Goal: Task Accomplishment & Management: Complete application form

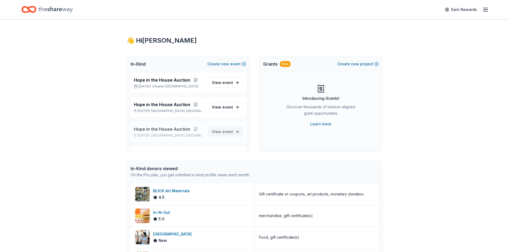
click at [226, 130] on span "event" at bounding box center [227, 132] width 11 height 5
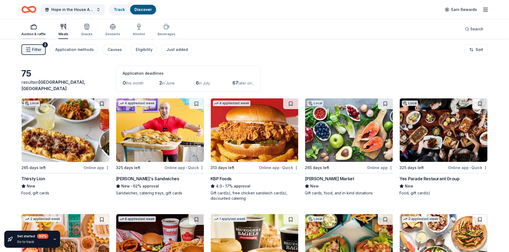
click at [34, 32] on div "Auction & raffle" at bounding box center [33, 30] width 24 height 13
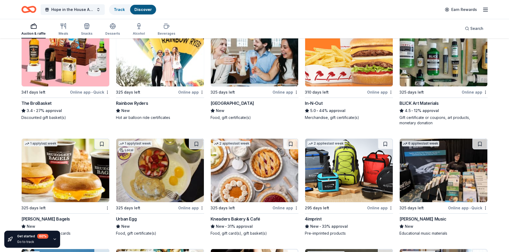
scroll to position [1256, 0]
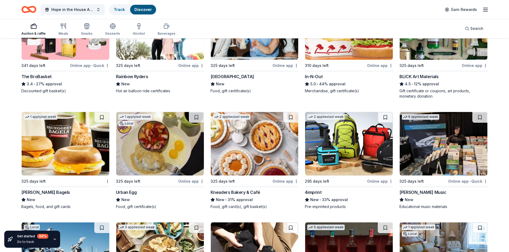
click at [54, 165] on img at bounding box center [66, 144] width 88 height 64
click at [340, 156] on img at bounding box center [349, 144] width 88 height 64
click at [442, 166] on img at bounding box center [444, 144] width 88 height 64
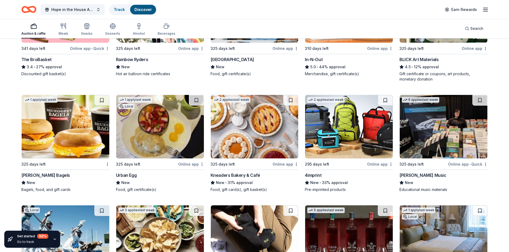
scroll to position [1363, 0]
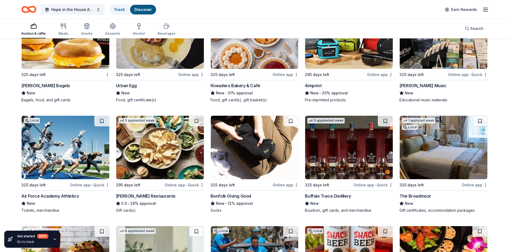
click at [43, 147] on img at bounding box center [66, 148] width 88 height 64
click at [167, 155] on img at bounding box center [160, 148] width 88 height 64
click at [244, 166] on img at bounding box center [255, 148] width 88 height 64
click at [347, 166] on img at bounding box center [349, 148] width 88 height 64
click at [434, 159] on img at bounding box center [444, 148] width 88 height 64
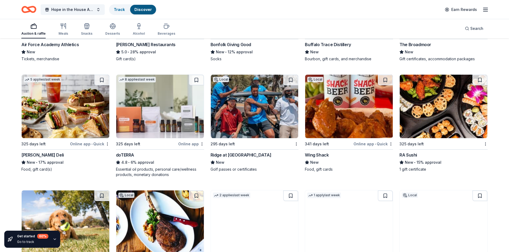
scroll to position [1523, 0]
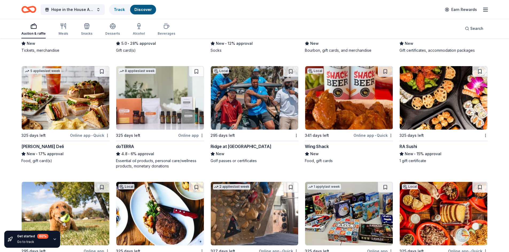
click at [60, 136] on div "325 days left" at bounding box center [45, 135] width 48 height 7
click at [165, 117] on img at bounding box center [160, 98] width 88 height 64
click at [249, 120] on img at bounding box center [255, 98] width 88 height 64
click at [363, 112] on img at bounding box center [349, 98] width 88 height 64
click at [439, 108] on img at bounding box center [444, 98] width 88 height 64
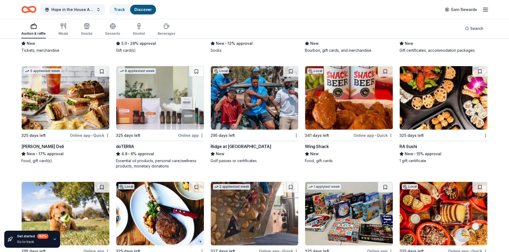
scroll to position [1604, 0]
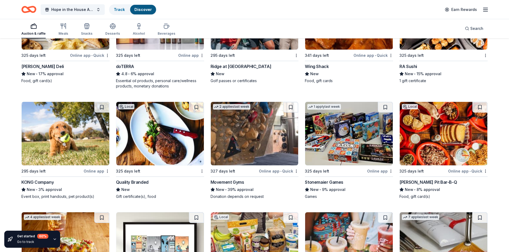
click at [70, 138] on img at bounding box center [66, 134] width 88 height 64
click at [127, 163] on img at bounding box center [160, 134] width 88 height 64
click at [257, 146] on img at bounding box center [255, 134] width 88 height 64
click at [350, 153] on img at bounding box center [349, 134] width 88 height 64
click at [456, 140] on img at bounding box center [444, 134] width 88 height 64
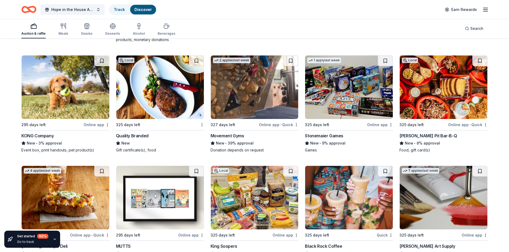
scroll to position [1709, 0]
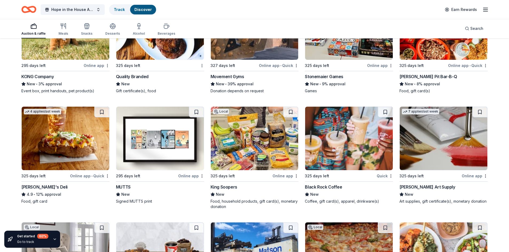
click at [64, 149] on img at bounding box center [66, 139] width 88 height 64
click at [185, 133] on img at bounding box center [160, 139] width 88 height 64
click at [139, 147] on img at bounding box center [160, 139] width 88 height 64
click at [256, 156] on img at bounding box center [255, 139] width 88 height 64
click at [341, 150] on img at bounding box center [349, 139] width 88 height 64
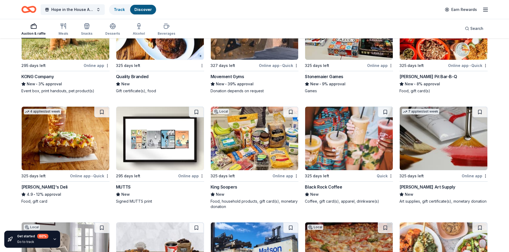
click at [444, 142] on img at bounding box center [444, 139] width 88 height 64
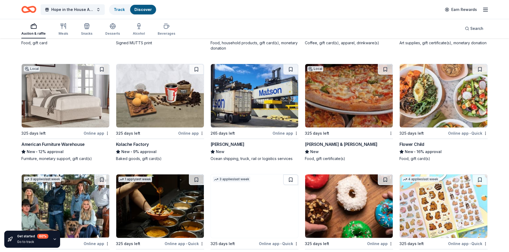
scroll to position [1870, 0]
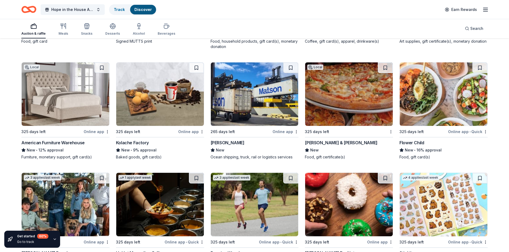
click at [64, 96] on img at bounding box center [66, 95] width 88 height 64
click at [151, 107] on img at bounding box center [160, 95] width 88 height 64
click at [255, 103] on img at bounding box center [255, 95] width 88 height 64
click at [364, 107] on img at bounding box center [349, 95] width 88 height 64
click at [436, 89] on img at bounding box center [444, 95] width 88 height 64
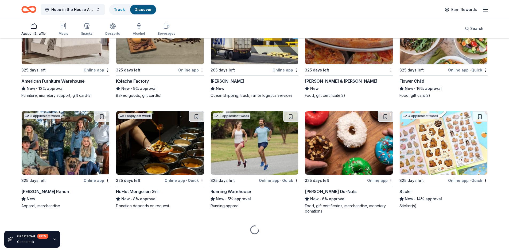
scroll to position [1936, 0]
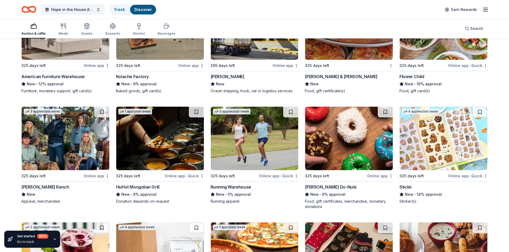
click at [65, 158] on img at bounding box center [66, 139] width 88 height 64
click at [253, 142] on img at bounding box center [255, 139] width 88 height 64
click at [343, 146] on img at bounding box center [349, 139] width 88 height 64
click at [433, 157] on img at bounding box center [444, 139] width 88 height 64
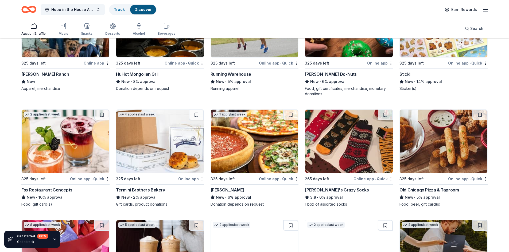
scroll to position [2096, 0]
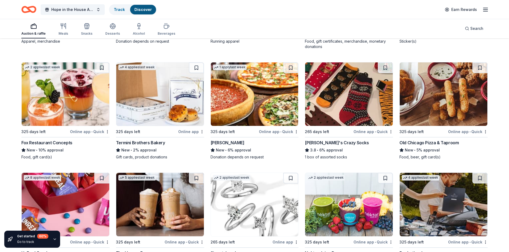
click at [142, 106] on img at bounding box center [160, 95] width 88 height 64
click at [348, 94] on img at bounding box center [349, 95] width 88 height 64
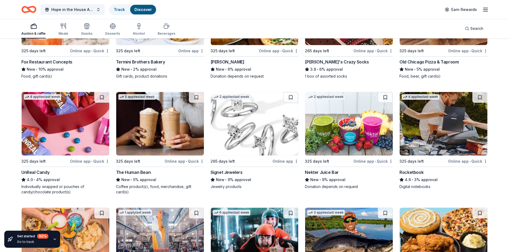
scroll to position [2189, 0]
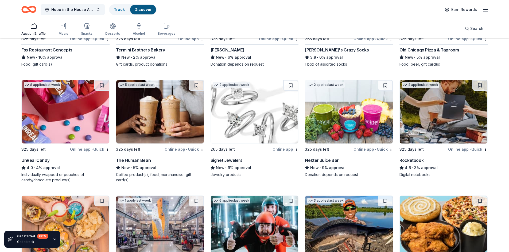
click at [57, 117] on img at bounding box center [66, 112] width 88 height 64
click at [245, 136] on img at bounding box center [255, 112] width 88 height 64
click at [356, 120] on img at bounding box center [349, 112] width 88 height 64
click at [440, 119] on img at bounding box center [444, 112] width 88 height 64
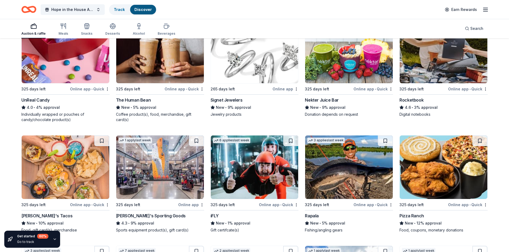
scroll to position [2349, 0]
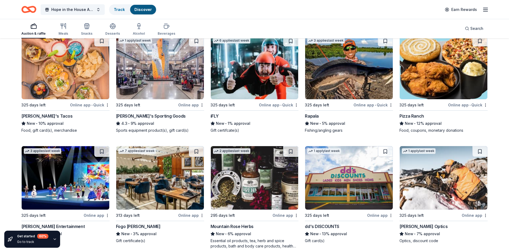
click at [161, 69] on img at bounding box center [160, 68] width 88 height 64
click at [171, 91] on img at bounding box center [160, 68] width 88 height 64
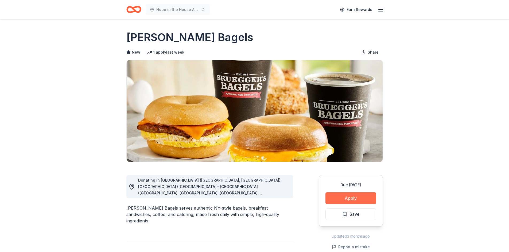
click at [348, 197] on button "Apply" at bounding box center [350, 199] width 51 height 12
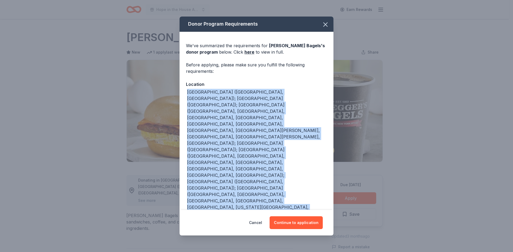
drag, startPoint x: 264, startPoint y: 177, endPoint x: 169, endPoint y: 89, distance: 129.9
click at [169, 89] on div "Donor Program Requirements We've summarized the requirements for Bruegger's Bag…" at bounding box center [256, 126] width 513 height 252
copy div "AL (Huntsville, Madison); AZ (Tucson); CA (Aliso Viejo, Brea, Carlsbad, Corona …"
click at [303, 224] on button "Continue to application" at bounding box center [296, 223] width 53 height 13
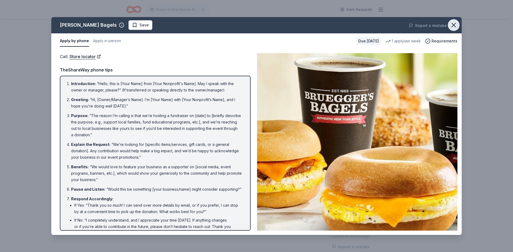
click at [455, 25] on icon "button" at bounding box center [453, 24] width 7 height 7
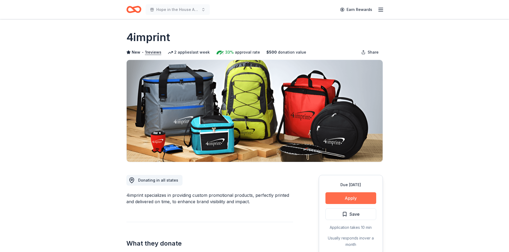
click at [354, 197] on button "Apply" at bounding box center [350, 199] width 51 height 12
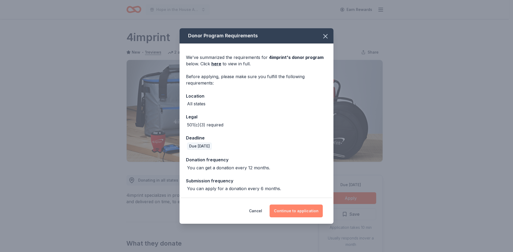
drag, startPoint x: 298, startPoint y: 219, endPoint x: 298, endPoint y: 215, distance: 3.3
click at [298, 219] on div "Cancel Continue to application" at bounding box center [257, 211] width 154 height 26
click at [298, 215] on button "Continue to application" at bounding box center [296, 211] width 53 height 13
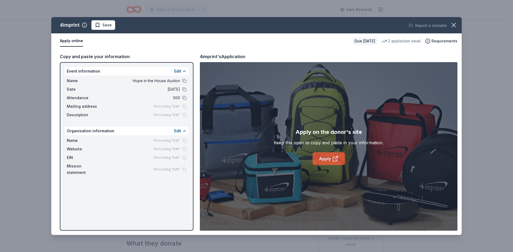
click at [316, 159] on link "Apply" at bounding box center [329, 159] width 32 height 13
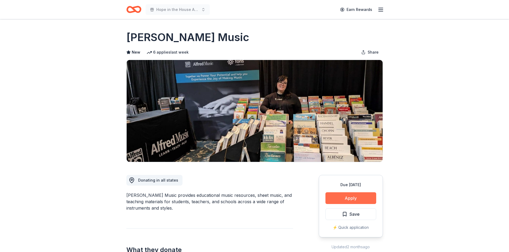
click at [348, 203] on button "Apply" at bounding box center [350, 199] width 51 height 12
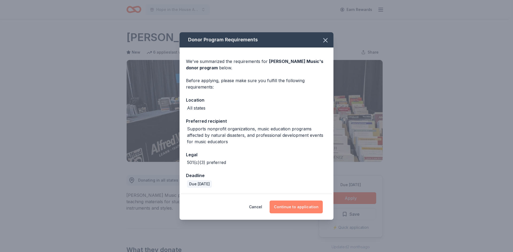
click at [307, 207] on button "Continue to application" at bounding box center [296, 207] width 53 height 13
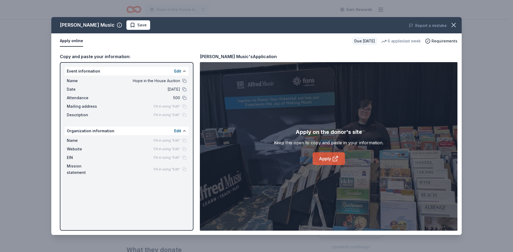
click at [338, 161] on icon at bounding box center [335, 159] width 6 height 6
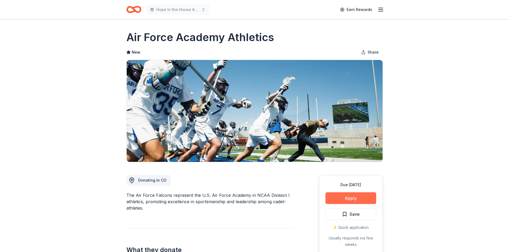
click at [362, 197] on button "Apply" at bounding box center [350, 199] width 51 height 12
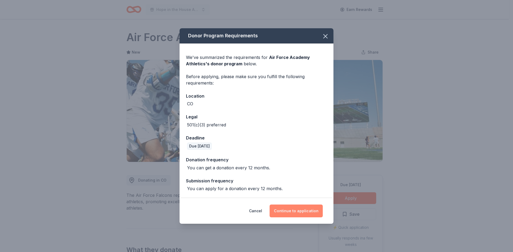
click at [299, 211] on button "Continue to application" at bounding box center [296, 211] width 53 height 13
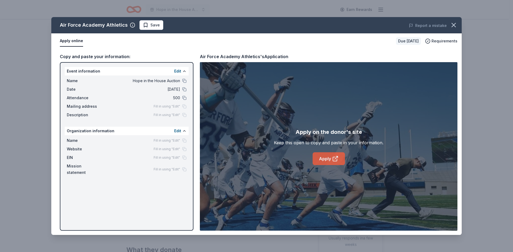
click at [321, 160] on link "Apply" at bounding box center [329, 159] width 32 height 13
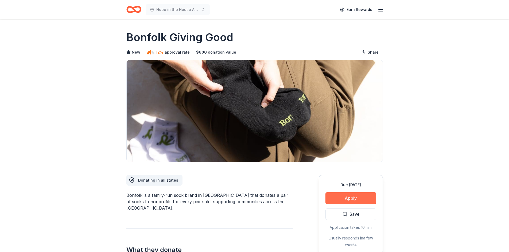
click at [346, 201] on button "Apply" at bounding box center [350, 199] width 51 height 12
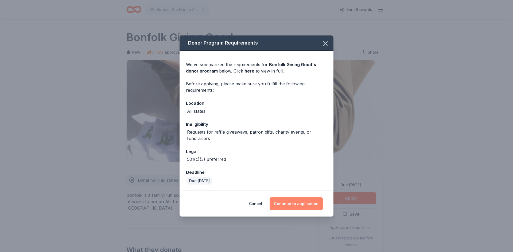
click at [309, 208] on button "Continue to application" at bounding box center [296, 204] width 53 height 13
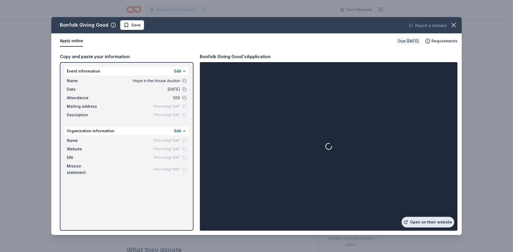
click at [426, 223] on link "Open on their website" at bounding box center [427, 222] width 53 height 11
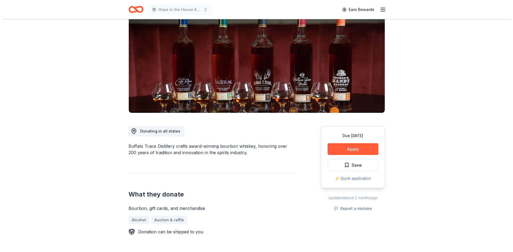
scroll to position [53, 0]
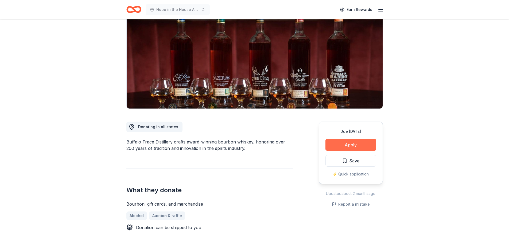
click at [345, 149] on button "Apply" at bounding box center [350, 145] width 51 height 12
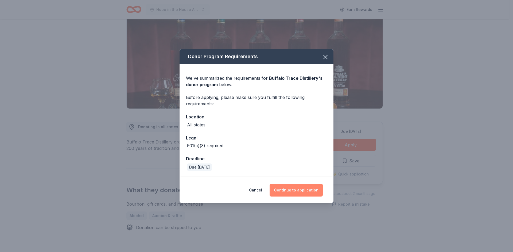
click at [304, 192] on button "Continue to application" at bounding box center [296, 190] width 53 height 13
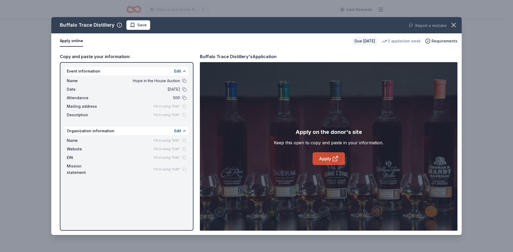
click at [328, 165] on link "Apply" at bounding box center [329, 159] width 32 height 13
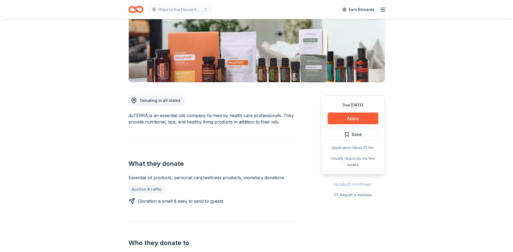
scroll to position [80, 0]
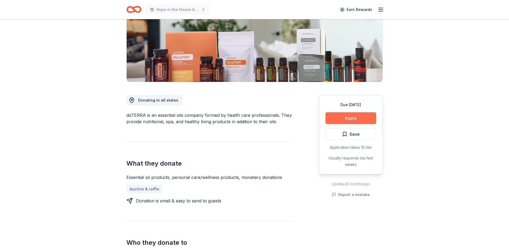
click at [355, 117] on button "Apply" at bounding box center [350, 118] width 51 height 12
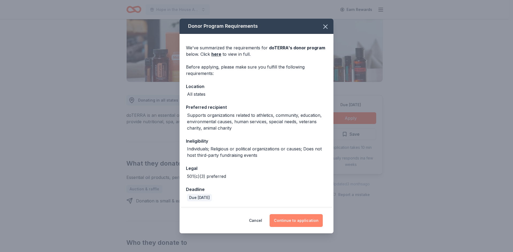
click at [298, 222] on button "Continue to application" at bounding box center [296, 220] width 53 height 13
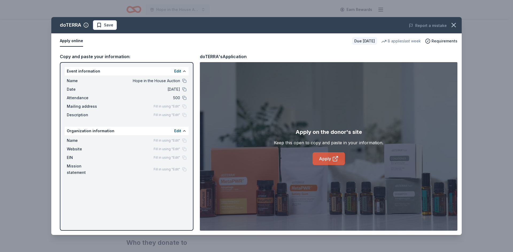
click at [323, 157] on link "Apply" at bounding box center [329, 159] width 32 height 13
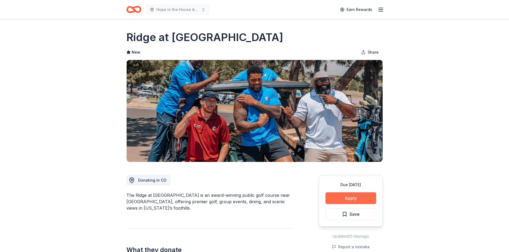
click at [347, 199] on button "Apply" at bounding box center [350, 199] width 51 height 12
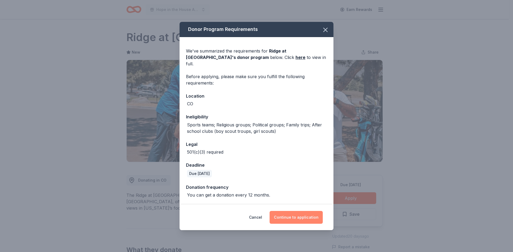
click at [286, 211] on button "Continue to application" at bounding box center [296, 217] width 53 height 13
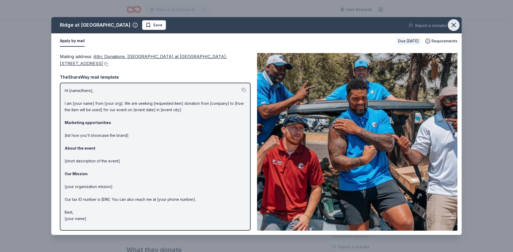
click at [453, 25] on icon "button" at bounding box center [453, 24] width 7 height 7
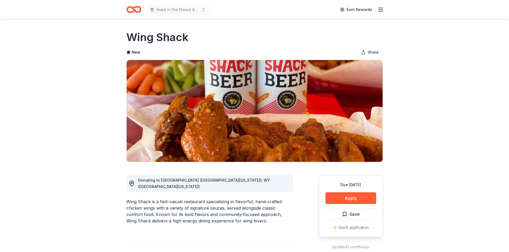
drag, startPoint x: 361, startPoint y: 204, endPoint x: 208, endPoint y: 152, distance: 162.2
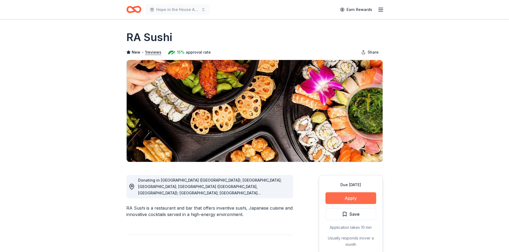
click at [366, 197] on button "Apply" at bounding box center [350, 199] width 51 height 12
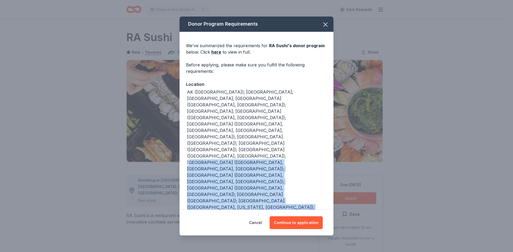
drag, startPoint x: 259, startPoint y: 156, endPoint x: 203, endPoint y: 136, distance: 59.1
click at [203, 136] on div "AK ([GEOGRAPHIC_DATA]); [GEOGRAPHIC_DATA]; [GEOGRAPHIC_DATA]; [GEOGRAPHIC_DATA]…" at bounding box center [256, 195] width 141 height 213
click at [240, 152] on div "AK ([GEOGRAPHIC_DATA]); [GEOGRAPHIC_DATA]; [GEOGRAPHIC_DATA]; [GEOGRAPHIC_DATA]…" at bounding box center [257, 191] width 140 height 205
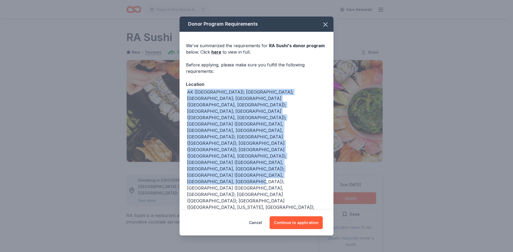
drag, startPoint x: 239, startPoint y: 149, endPoint x: 175, endPoint y: 91, distance: 85.8
click at [175, 91] on div "Donor Program Requirements We've summarized the requirements for RA Sushi 's do…" at bounding box center [256, 126] width 513 height 252
copy div "AK ([GEOGRAPHIC_DATA]); [GEOGRAPHIC_DATA]; [GEOGRAPHIC_DATA]; [GEOGRAPHIC_DATA]…"
click at [297, 221] on button "Continue to application" at bounding box center [296, 223] width 53 height 13
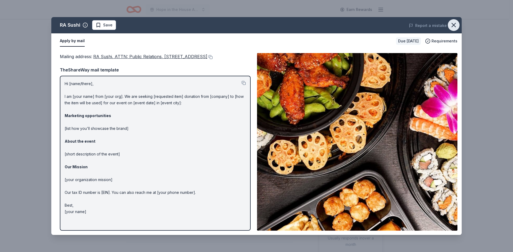
click at [455, 23] on icon "button" at bounding box center [453, 24] width 7 height 7
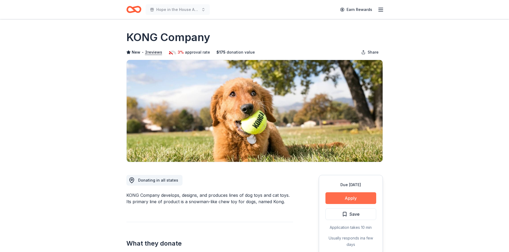
click at [342, 204] on button "Apply" at bounding box center [350, 199] width 51 height 12
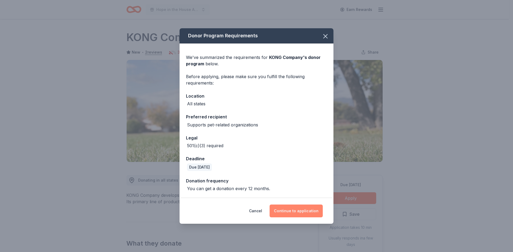
click at [305, 209] on button "Continue to application" at bounding box center [296, 211] width 53 height 13
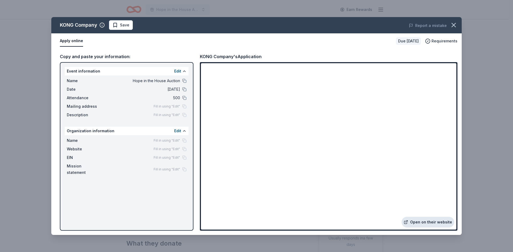
click at [437, 224] on link "Open on their website" at bounding box center [427, 222] width 53 height 11
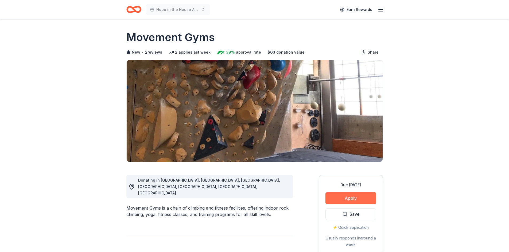
click at [356, 201] on button "Apply" at bounding box center [350, 199] width 51 height 12
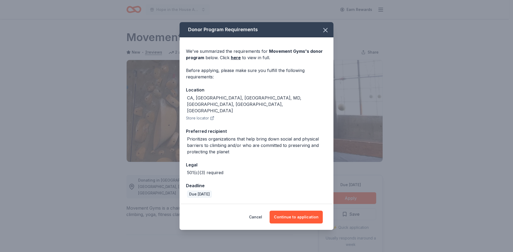
click at [242, 102] on div "CA, [GEOGRAPHIC_DATA], [GEOGRAPHIC_DATA], MD, [GEOGRAPHIC_DATA], [GEOGRAPHIC_DA…" at bounding box center [256, 104] width 141 height 19
drag, startPoint x: 242, startPoint y: 103, endPoint x: 185, endPoint y: 104, distance: 57.4
click at [185, 104] on div "We've summarized the requirements for Movement Gyms 's donor program below. Cli…" at bounding box center [257, 120] width 154 height 167
copy div "CA, [GEOGRAPHIC_DATA], [GEOGRAPHIC_DATA], MD, [GEOGRAPHIC_DATA], [GEOGRAPHIC_DA…"
click at [301, 213] on button "Continue to application" at bounding box center [296, 217] width 53 height 13
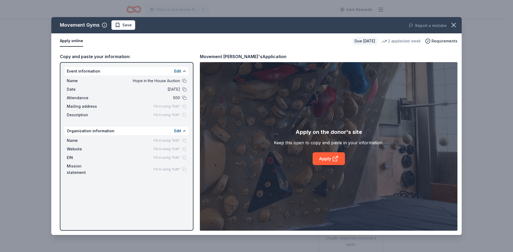
click at [329, 176] on div "Apply on the donor's site Keep this open to copy and paste in your information.…" at bounding box center [329, 146] width 258 height 169
click at [326, 164] on link "Apply" at bounding box center [329, 159] width 32 height 13
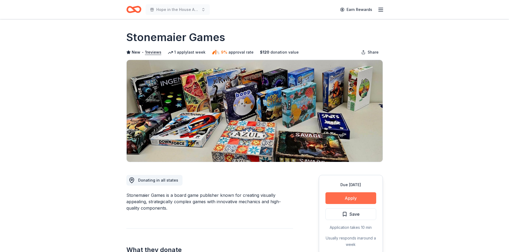
click at [362, 199] on button "Apply" at bounding box center [350, 199] width 51 height 12
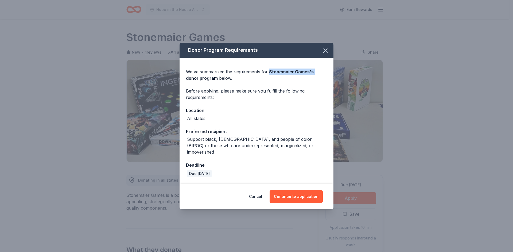
drag, startPoint x: 268, startPoint y: 76, endPoint x: 313, endPoint y: 75, distance: 44.6
click at [313, 75] on span "Stonemaier Games 's donor program" at bounding box center [250, 75] width 128 height 12
copy span "Stonemaier Games 's"
click at [297, 195] on button "Continue to application" at bounding box center [296, 196] width 53 height 13
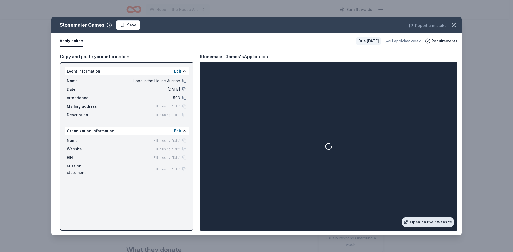
click at [433, 226] on link "Open on their website" at bounding box center [427, 222] width 53 height 11
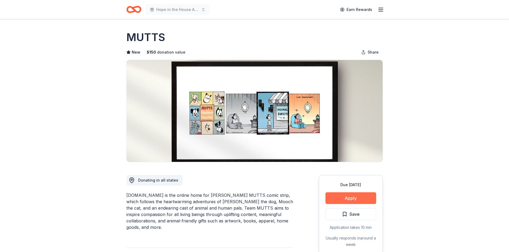
click at [361, 197] on button "Apply" at bounding box center [350, 199] width 51 height 12
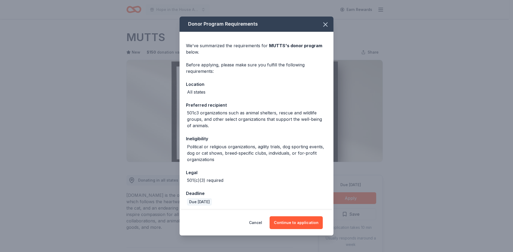
click at [208, 97] on div "We've summarized the requirements for MUTTS 's donor program below. Before appl…" at bounding box center [257, 132] width 154 height 201
click at [315, 222] on button "Continue to application" at bounding box center [296, 223] width 53 height 13
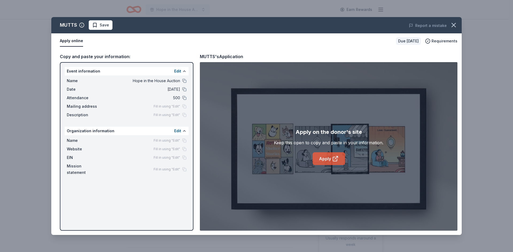
click at [323, 156] on link "Apply" at bounding box center [329, 159] width 32 height 13
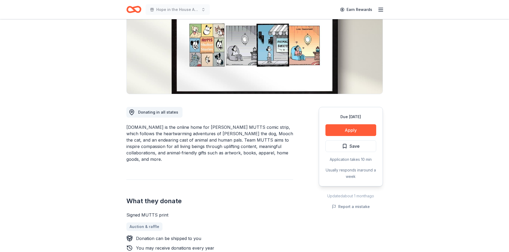
scroll to position [80, 0]
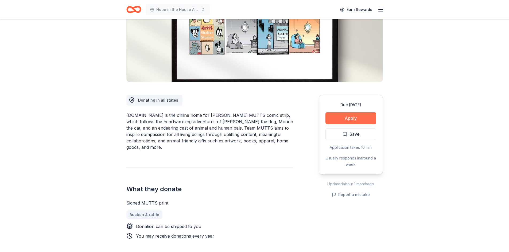
click at [367, 120] on button "Apply" at bounding box center [350, 118] width 51 height 12
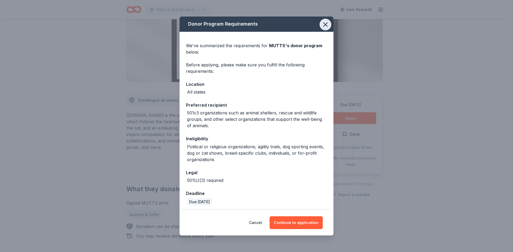
click at [325, 24] on button "button" at bounding box center [325, 25] width 12 height 12
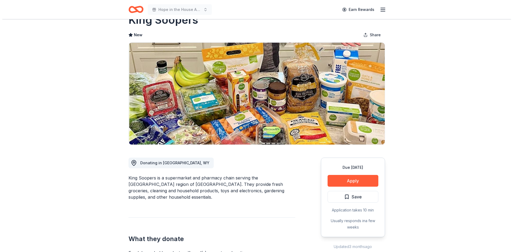
scroll to position [27, 0]
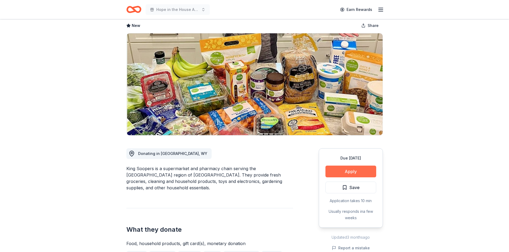
click at [357, 175] on button "Apply" at bounding box center [350, 172] width 51 height 12
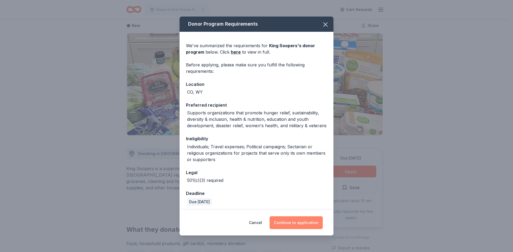
click at [297, 222] on button "Continue to application" at bounding box center [296, 223] width 53 height 13
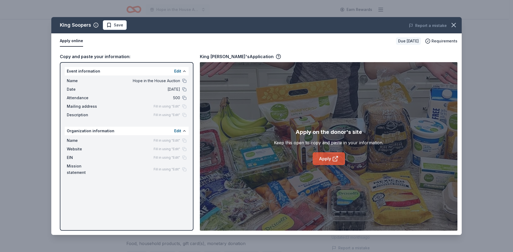
click at [326, 159] on link "Apply" at bounding box center [329, 159] width 32 height 13
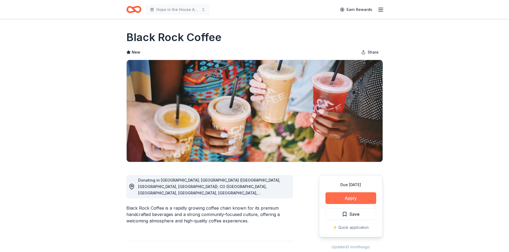
click at [361, 200] on button "Apply" at bounding box center [350, 199] width 51 height 12
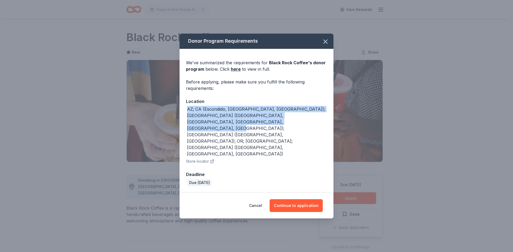
drag, startPoint x: 248, startPoint y: 137, endPoint x: 174, endPoint y: 123, distance: 74.8
click at [174, 123] on div "Donor Program Requirements We've summarized the requirements for Black Rock Cof…" at bounding box center [256, 126] width 513 height 252
copy div "AZ; CA (Escondido, [GEOGRAPHIC_DATA], [GEOGRAPHIC_DATA]); [GEOGRAPHIC_DATA] ([G…"
click at [297, 200] on button "Continue to application" at bounding box center [296, 206] width 53 height 13
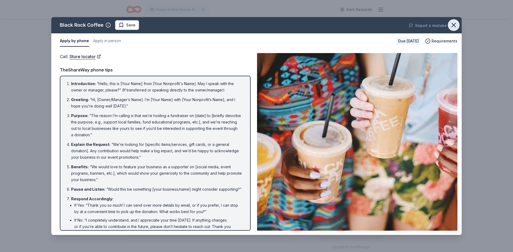
click at [456, 22] on icon "button" at bounding box center [453, 24] width 7 height 7
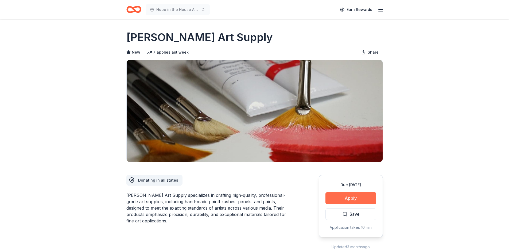
click at [350, 196] on button "Apply" at bounding box center [350, 199] width 51 height 12
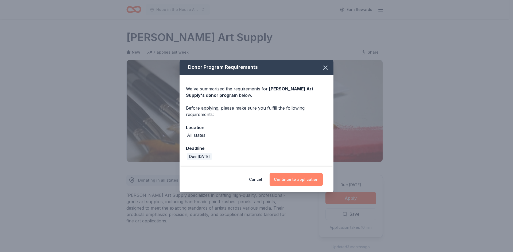
click at [297, 176] on button "Continue to application" at bounding box center [296, 179] width 53 height 13
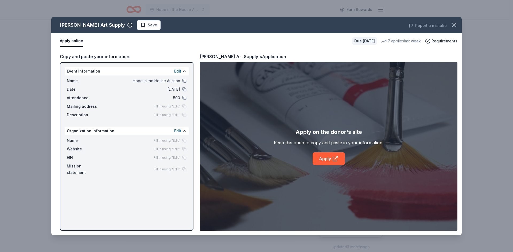
click at [323, 152] on div "Apply on the donor's site Keep this open to copy and paste in your information.…" at bounding box center [329, 146] width 110 height 37
click at [325, 162] on link "Apply" at bounding box center [329, 159] width 32 height 13
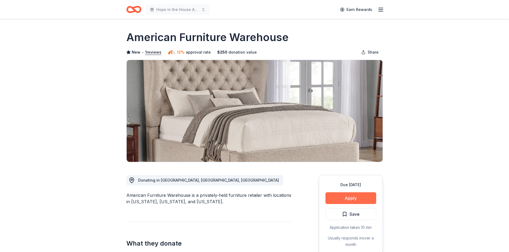
click at [362, 196] on button "Apply" at bounding box center [350, 199] width 51 height 12
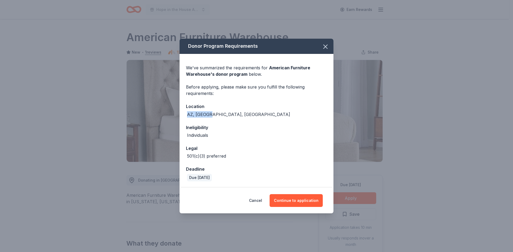
drag, startPoint x: 209, startPoint y: 115, endPoint x: 183, endPoint y: 111, distance: 26.2
click at [183, 111] on div "We've summarized the requirements for American Furniture Warehouse 's donor pro…" at bounding box center [257, 121] width 154 height 134
copy div "AZ, [GEOGRAPHIC_DATA], [GEOGRAPHIC_DATA]"
click at [298, 198] on button "Continue to application" at bounding box center [296, 200] width 53 height 13
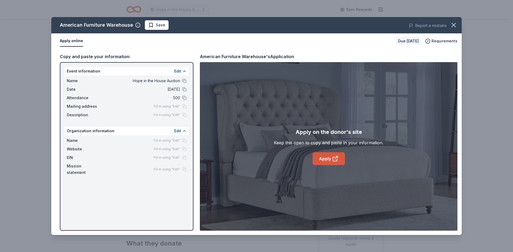
click at [330, 162] on link "Apply" at bounding box center [329, 159] width 32 height 13
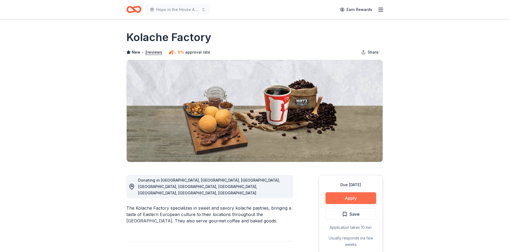
click at [348, 198] on button "Apply" at bounding box center [350, 199] width 51 height 12
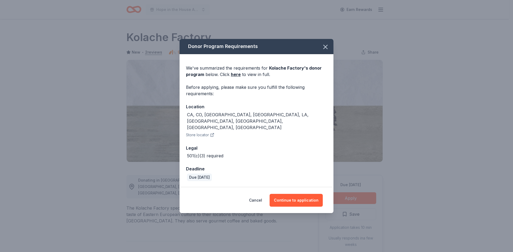
click at [264, 122] on div "CA, CO, FL, KS, LA, MO, NE, NM, VA" at bounding box center [256, 121] width 141 height 19
drag, startPoint x: 257, startPoint y: 122, endPoint x: 172, endPoint y: 119, distance: 85.3
click at [172, 119] on div "Donor Program Requirements We've summarized the requirements for Kolache Factor…" at bounding box center [256, 126] width 513 height 252
copy div "CA, CO, FL, KS, LA, MO, NE, NM, VA"
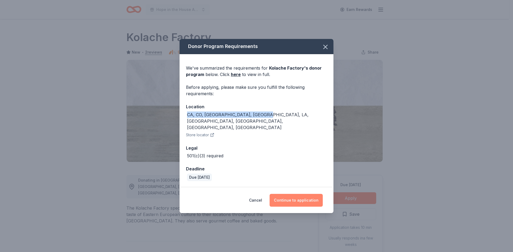
click at [300, 196] on button "Continue to application" at bounding box center [296, 200] width 53 height 13
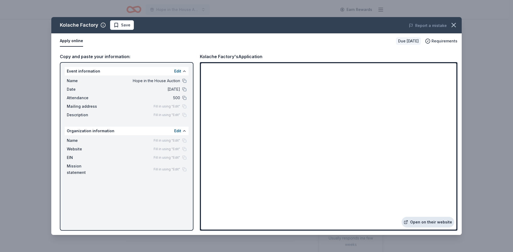
click at [428, 224] on link "Open on their website" at bounding box center [427, 222] width 53 height 11
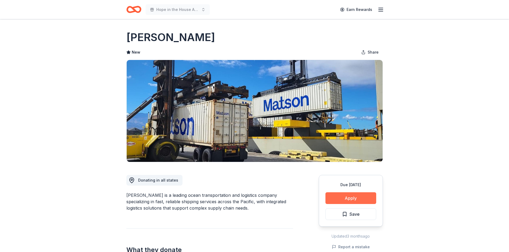
click at [368, 195] on button "Apply" at bounding box center [350, 199] width 51 height 12
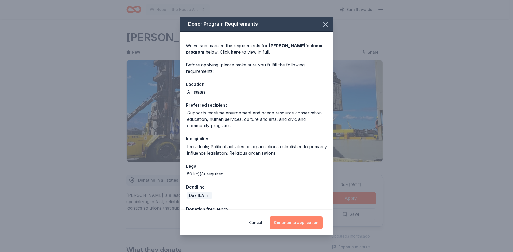
click at [311, 228] on button "Continue to application" at bounding box center [296, 223] width 53 height 13
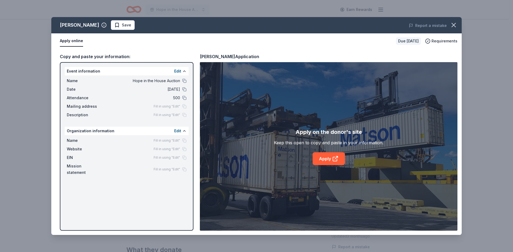
click at [333, 150] on div "Apply on the donor's site Keep this open to copy and paste in your information.…" at bounding box center [329, 146] width 110 height 37
click at [330, 159] on link "Apply" at bounding box center [329, 159] width 32 height 13
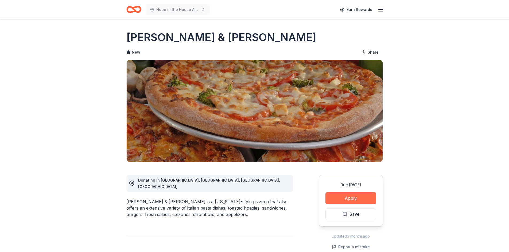
click at [351, 199] on button "Apply" at bounding box center [350, 199] width 51 height 12
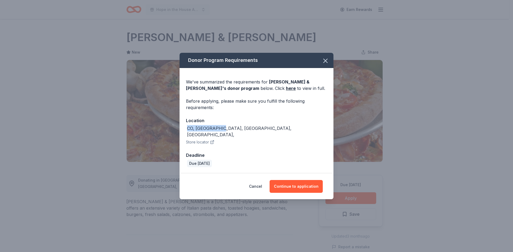
drag, startPoint x: 243, startPoint y: 133, endPoint x: 168, endPoint y: 132, distance: 74.5
click at [168, 132] on div "Donor Program Requirements We've summarized the requirements for [PERSON_NAME] …" at bounding box center [256, 126] width 513 height 252
copy div "CO, [GEOGRAPHIC_DATA], [GEOGRAPHIC_DATA], [GEOGRAPHIC_DATA],"
click at [311, 182] on button "Continue to application" at bounding box center [296, 186] width 53 height 13
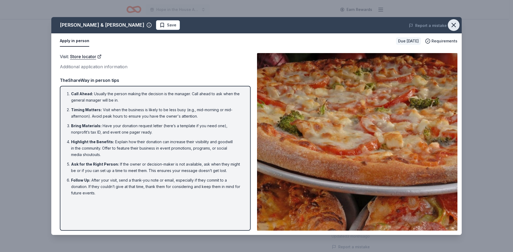
click at [453, 24] on icon "button" at bounding box center [453, 24] width 7 height 7
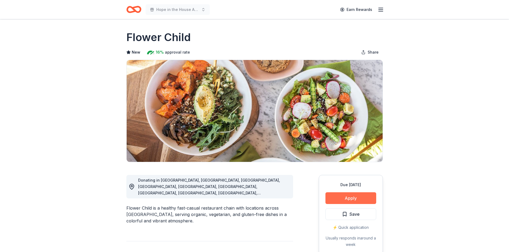
click at [365, 201] on button "Apply" at bounding box center [350, 199] width 51 height 12
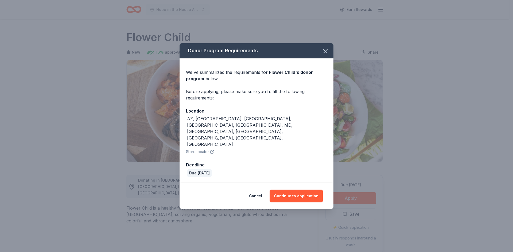
click at [288, 130] on div "AZ, [GEOGRAPHIC_DATA], [GEOGRAPHIC_DATA], [GEOGRAPHIC_DATA], [GEOGRAPHIC_DATA],…" at bounding box center [256, 132] width 141 height 32
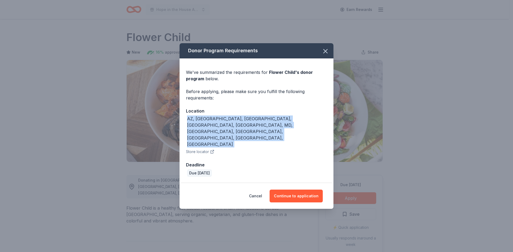
drag, startPoint x: 288, startPoint y: 130, endPoint x: 185, endPoint y: 131, distance: 103.1
click at [185, 131] on div "We've summarized the requirements for Flower Child 's donor program below. Befo…" at bounding box center [257, 120] width 154 height 125
copy div "AZ, [GEOGRAPHIC_DATA], [GEOGRAPHIC_DATA], [GEOGRAPHIC_DATA], [GEOGRAPHIC_DATA],…"
click at [306, 190] on button "Continue to application" at bounding box center [296, 196] width 53 height 13
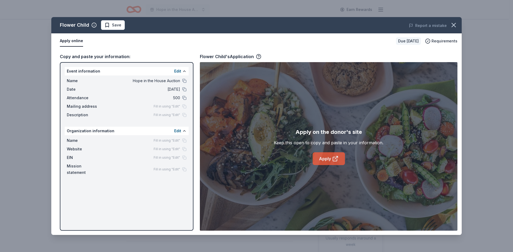
click at [323, 159] on link "Apply" at bounding box center [329, 159] width 32 height 13
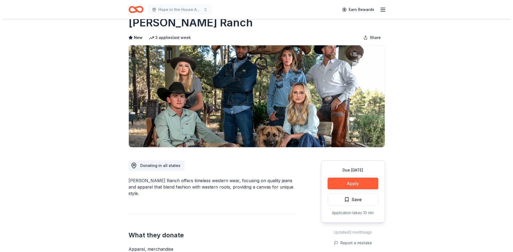
scroll to position [27, 0]
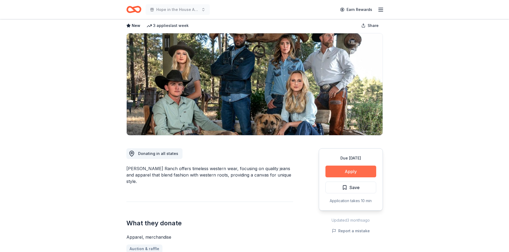
click at [345, 170] on button "Apply" at bounding box center [350, 172] width 51 height 12
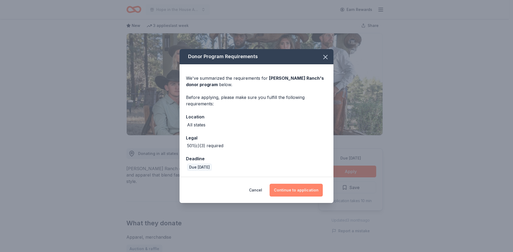
click at [311, 194] on button "Continue to application" at bounding box center [296, 190] width 53 height 13
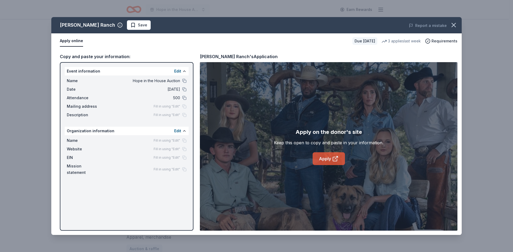
click at [318, 158] on link "Apply" at bounding box center [329, 159] width 32 height 13
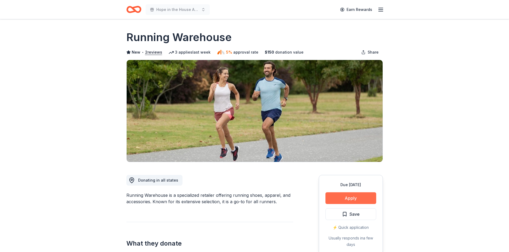
click at [359, 195] on button "Apply" at bounding box center [350, 199] width 51 height 12
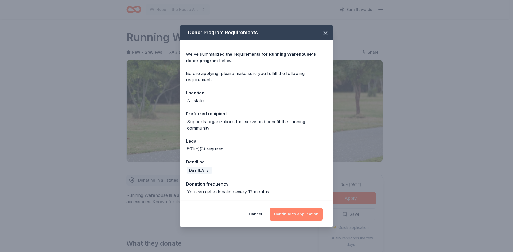
click at [316, 216] on button "Continue to application" at bounding box center [296, 214] width 53 height 13
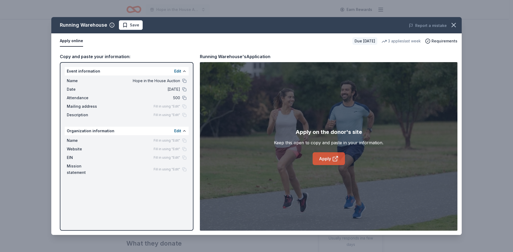
click at [325, 156] on link "Apply" at bounding box center [329, 159] width 32 height 13
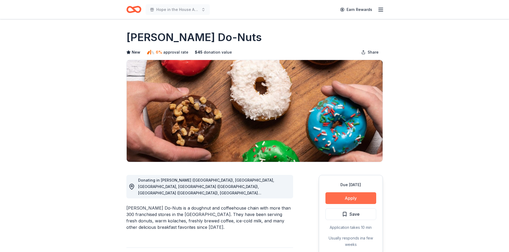
click at [372, 197] on button "Apply" at bounding box center [350, 199] width 51 height 12
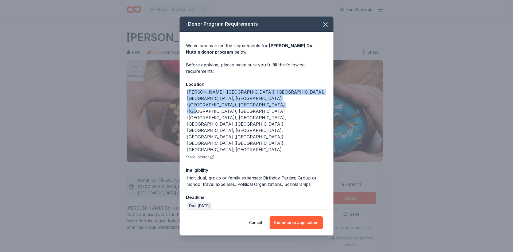
drag, startPoint x: 208, startPoint y: 123, endPoint x: 175, endPoint y: 111, distance: 35.7
click at [175, 111] on div "Donor Program Requirements We've summarized the requirements for [PERSON_NAME] …" at bounding box center [256, 126] width 513 height 252
copy div "[PERSON_NAME] ([GEOGRAPHIC_DATA]), [GEOGRAPHIC_DATA], [GEOGRAPHIC_DATA], [GEOGR…"
click at [296, 217] on button "Continue to application" at bounding box center [296, 223] width 53 height 13
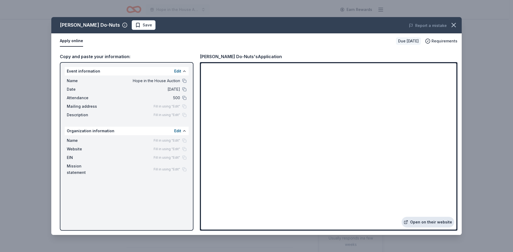
click at [431, 222] on link "Open on their website" at bounding box center [427, 222] width 53 height 11
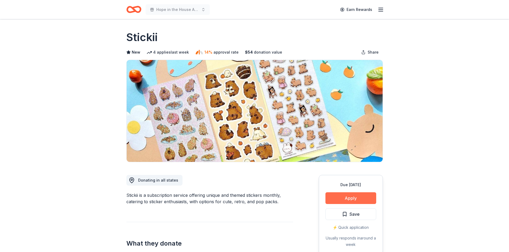
click at [353, 198] on button "Apply" at bounding box center [350, 199] width 51 height 12
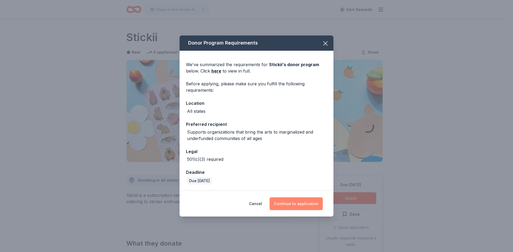
click at [297, 205] on button "Continue to application" at bounding box center [296, 204] width 53 height 13
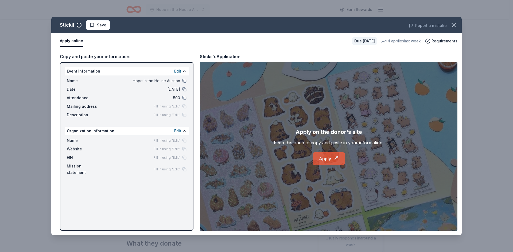
click at [324, 158] on link "Apply" at bounding box center [329, 159] width 32 height 13
click at [457, 22] on button "button" at bounding box center [454, 25] width 12 height 12
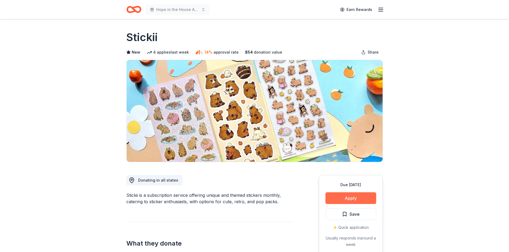
click at [346, 196] on button "Apply" at bounding box center [350, 199] width 51 height 12
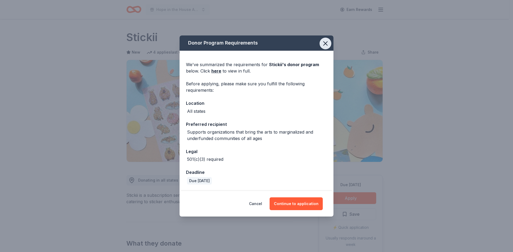
click at [323, 46] on icon "button" at bounding box center [325, 43] width 7 height 7
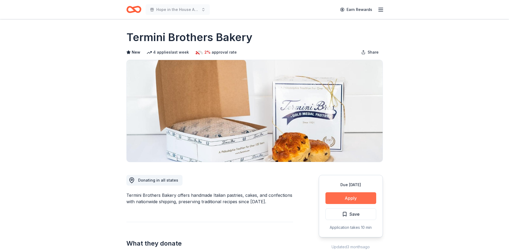
click at [355, 196] on button "Apply" at bounding box center [350, 199] width 51 height 12
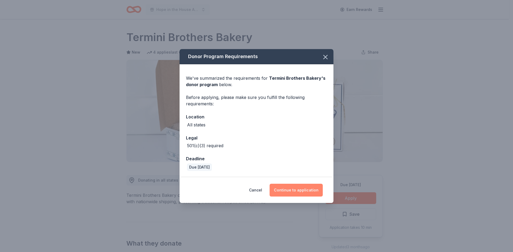
click at [298, 190] on button "Continue to application" at bounding box center [296, 190] width 53 height 13
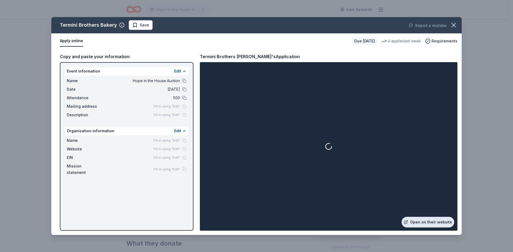
click at [422, 220] on link "Open on their website" at bounding box center [427, 222] width 53 height 11
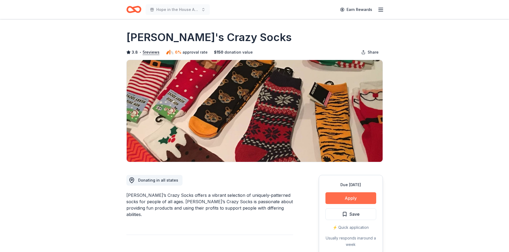
click at [353, 197] on button "Apply" at bounding box center [350, 199] width 51 height 12
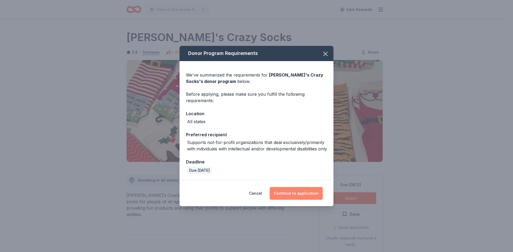
click at [294, 198] on button "Continue to application" at bounding box center [296, 193] width 53 height 13
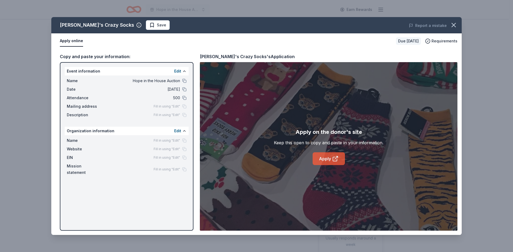
click at [320, 156] on link "Apply" at bounding box center [329, 159] width 32 height 13
click at [452, 28] on icon "button" at bounding box center [453, 24] width 7 height 7
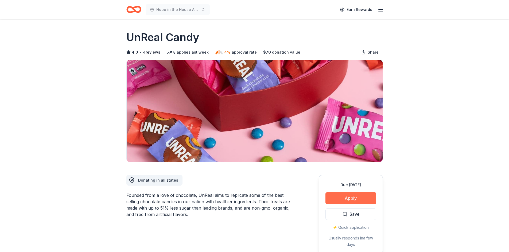
click at [361, 198] on button "Apply" at bounding box center [350, 199] width 51 height 12
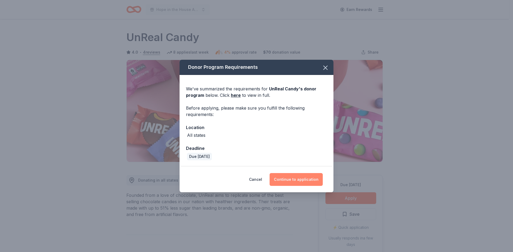
click at [294, 179] on button "Continue to application" at bounding box center [296, 179] width 53 height 13
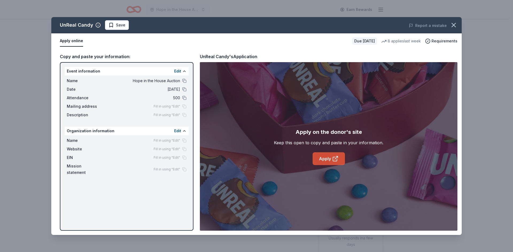
click at [327, 159] on link "Apply" at bounding box center [329, 159] width 32 height 13
click at [326, 157] on link "Apply" at bounding box center [329, 159] width 32 height 13
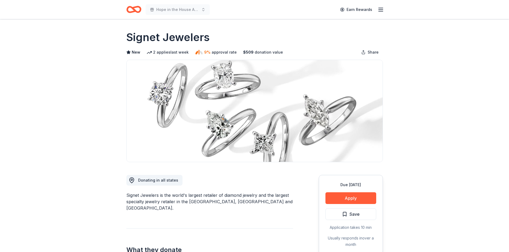
click at [339, 192] on div "Due [DATE] Apply Save Application takes 10 min Usually responds in over a month" at bounding box center [351, 215] width 64 height 80
click at [337, 197] on button "Apply" at bounding box center [350, 199] width 51 height 12
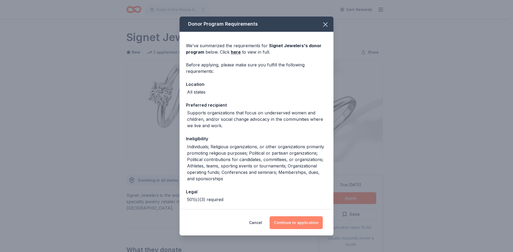
click at [310, 224] on button "Continue to application" at bounding box center [296, 223] width 53 height 13
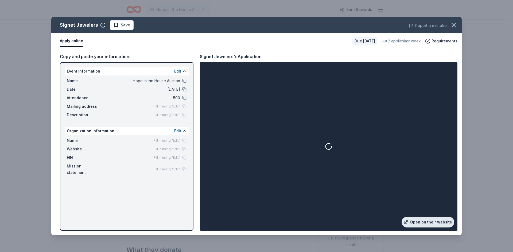
click at [428, 221] on link "Open on their website" at bounding box center [427, 222] width 53 height 11
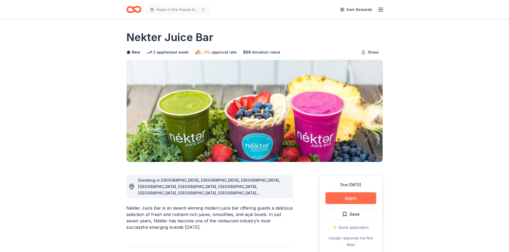
click at [350, 198] on button "Apply" at bounding box center [350, 199] width 51 height 12
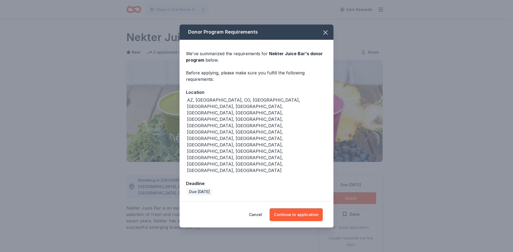
click at [282, 134] on div "AZ, CA, CO, FL, IA, ID, IL, IN, KS, LA, MD, MI, MN, MO, MT, NC, NV, OH, OK, OR,…" at bounding box center [257, 135] width 140 height 77
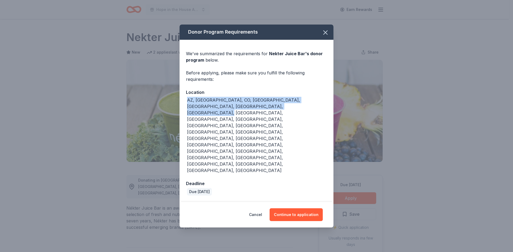
drag, startPoint x: 261, startPoint y: 136, endPoint x: 226, endPoint y: 134, distance: 35.3
click at [174, 130] on div "Donor Program Requirements We've summarized the requirements for Nekter Juice B…" at bounding box center [256, 126] width 513 height 252
copy div "AZ, CA, CO, FL, IA, ID, IL, IN, KS, LA, MD, MI, MN, MO, MT, NC, NV, OH, OK, OR,…"
click at [302, 209] on button "Continue to application" at bounding box center [296, 215] width 53 height 13
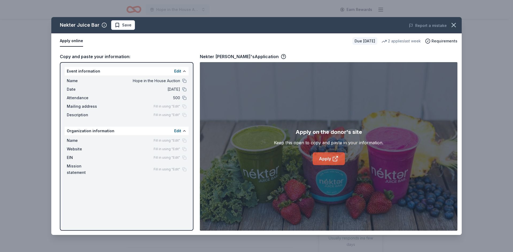
click at [332, 157] on icon at bounding box center [335, 159] width 6 height 6
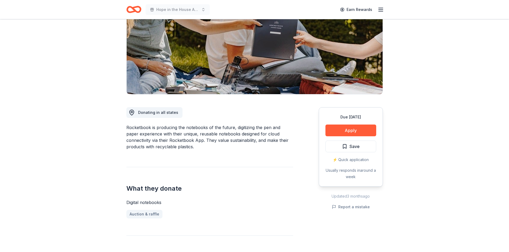
scroll to position [80, 0]
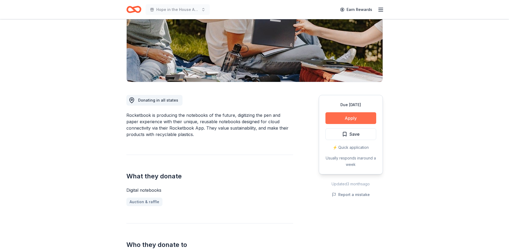
click at [363, 120] on button "Apply" at bounding box center [350, 118] width 51 height 12
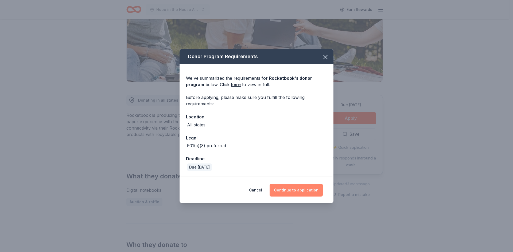
click at [300, 184] on button "Continue to application" at bounding box center [296, 190] width 53 height 13
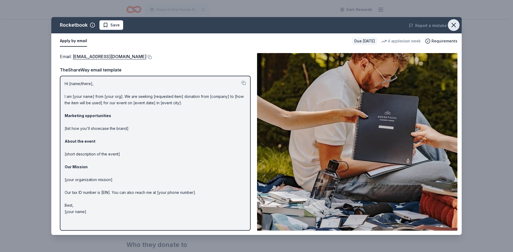
click at [457, 24] on icon "button" at bounding box center [453, 24] width 7 height 7
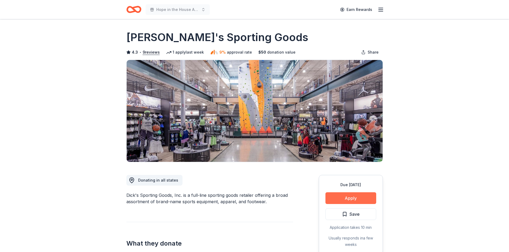
click at [359, 200] on button "Apply" at bounding box center [350, 199] width 51 height 12
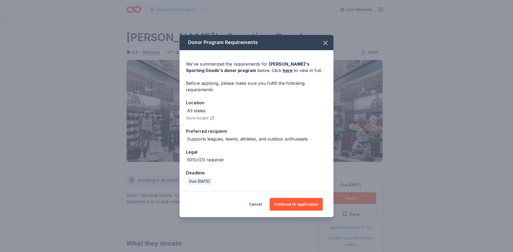
click at [284, 217] on div "Donor Program Requirements We've summarized the requirements for Dick's Sportin…" at bounding box center [256, 126] width 513 height 252
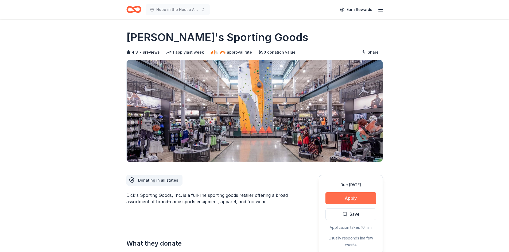
click at [343, 195] on button "Apply" at bounding box center [350, 199] width 51 height 12
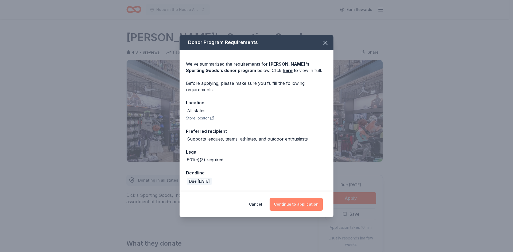
click at [293, 206] on button "Continue to application" at bounding box center [296, 204] width 53 height 13
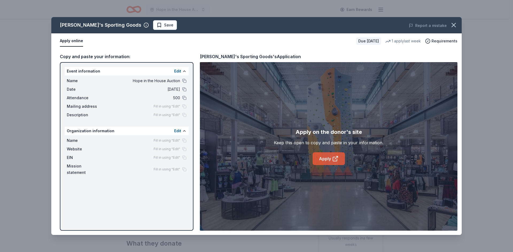
click at [325, 155] on link "Apply" at bounding box center [329, 159] width 32 height 13
click at [452, 21] on button "button" at bounding box center [454, 25] width 12 height 12
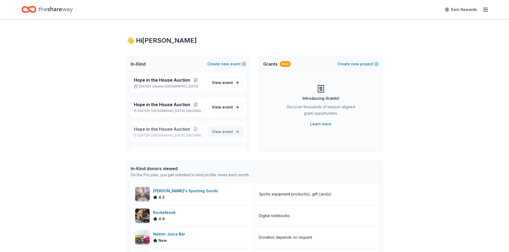
click at [222, 132] on span "event" at bounding box center [227, 132] width 11 height 5
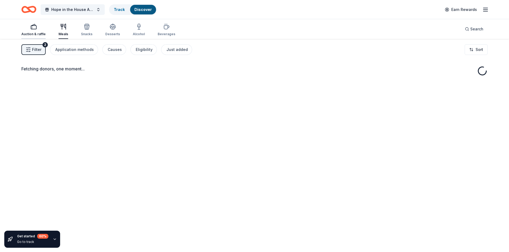
click at [38, 31] on div "Auction & raffle" at bounding box center [33, 30] width 24 height 13
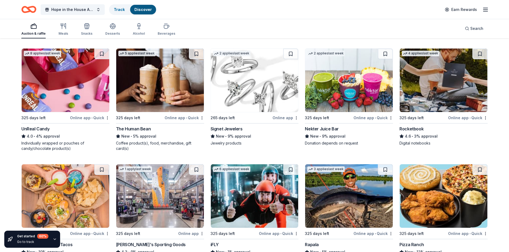
scroll to position [2323, 0]
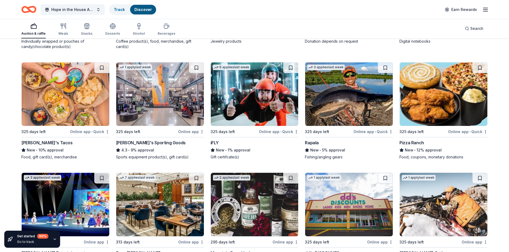
click at [240, 105] on img at bounding box center [255, 95] width 88 height 64
click at [352, 115] on img at bounding box center [349, 95] width 88 height 64
click at [442, 102] on img at bounding box center [444, 95] width 88 height 64
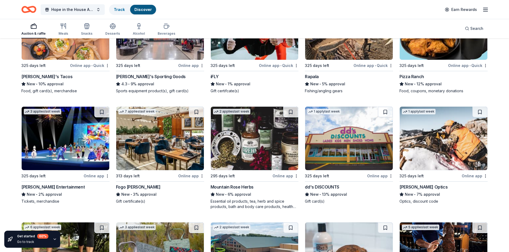
click at [80, 157] on img at bounding box center [66, 139] width 88 height 64
click at [42, 154] on img at bounding box center [66, 139] width 88 height 64
click at [252, 129] on img at bounding box center [255, 139] width 88 height 64
click at [353, 149] on img at bounding box center [349, 139] width 88 height 64
click at [438, 150] on img at bounding box center [444, 139] width 88 height 64
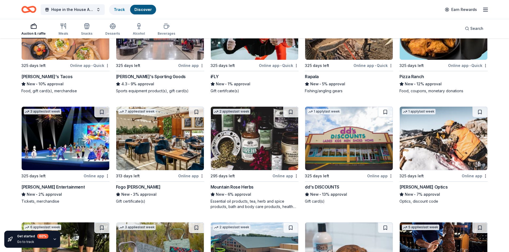
scroll to position [2549, 0]
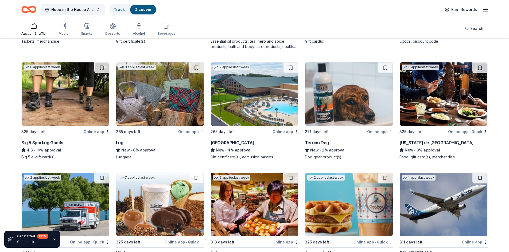
click at [65, 99] on img at bounding box center [66, 95] width 88 height 64
click at [184, 93] on img at bounding box center [160, 95] width 88 height 64
click at [247, 103] on img at bounding box center [255, 95] width 88 height 64
click at [340, 96] on img at bounding box center [349, 95] width 88 height 64
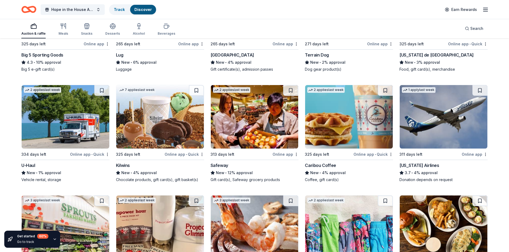
scroll to position [2637, 0]
click at [67, 120] on img at bounding box center [66, 117] width 88 height 64
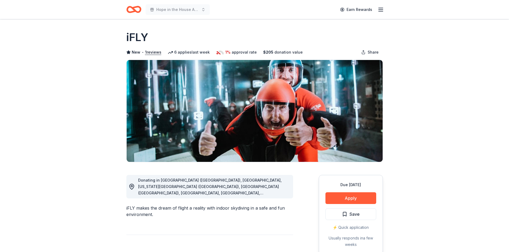
click at [360, 186] on div "Due [DATE]" at bounding box center [350, 185] width 51 height 6
click at [357, 196] on button "Apply" at bounding box center [350, 199] width 51 height 12
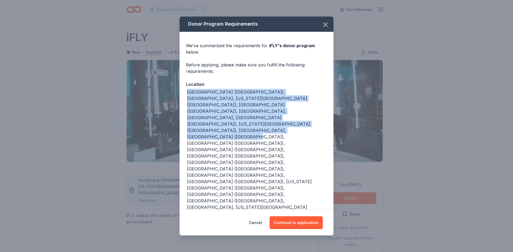
drag, startPoint x: 312, startPoint y: 142, endPoint x: 186, endPoint y: 116, distance: 128.8
click at [186, 116] on div "We've summarized the requirements for iFLY 's donor program below. Before apply…" at bounding box center [257, 146] width 154 height 228
copy div "[GEOGRAPHIC_DATA] ([GEOGRAPHIC_DATA]), [GEOGRAPHIC_DATA], [US_STATE][GEOGRAPHIC…"
click at [289, 217] on button "Continue to application" at bounding box center [296, 223] width 53 height 13
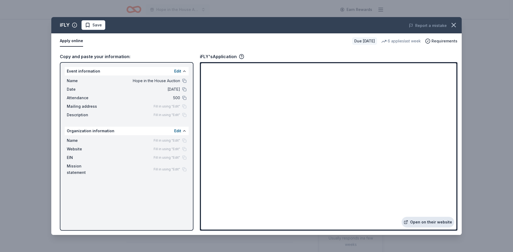
click at [430, 223] on link "Open on their website" at bounding box center [427, 222] width 53 height 11
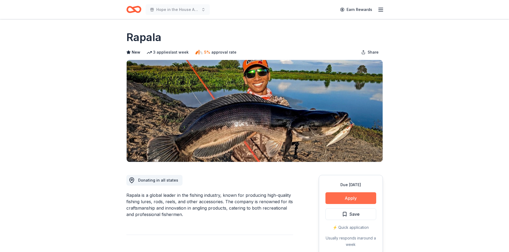
click at [337, 200] on button "Apply" at bounding box center [350, 199] width 51 height 12
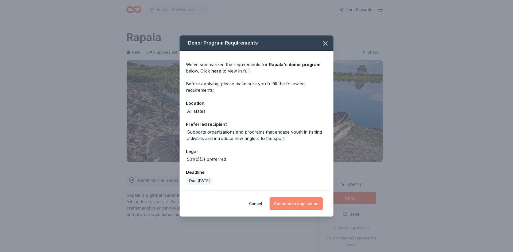
click at [305, 208] on button "Continue to application" at bounding box center [296, 204] width 53 height 13
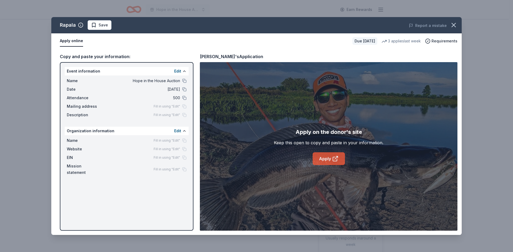
click at [330, 162] on link "Apply" at bounding box center [329, 159] width 32 height 13
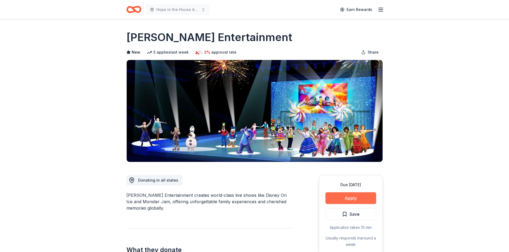
click at [346, 194] on button "Apply" at bounding box center [350, 199] width 51 height 12
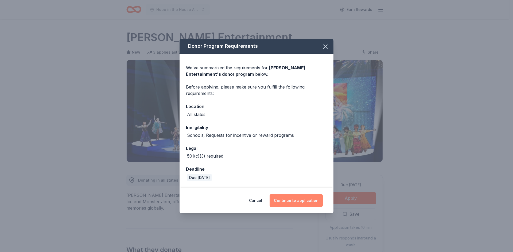
click at [308, 202] on button "Continue to application" at bounding box center [296, 200] width 53 height 13
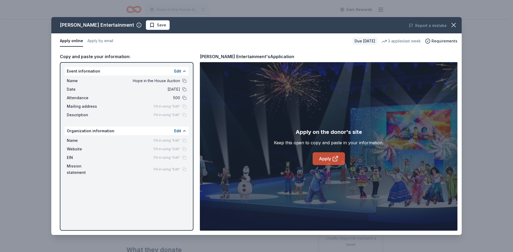
click at [325, 159] on link "Apply" at bounding box center [329, 159] width 32 height 13
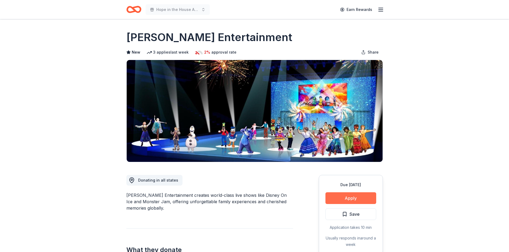
click at [345, 200] on button "Apply" at bounding box center [350, 199] width 51 height 12
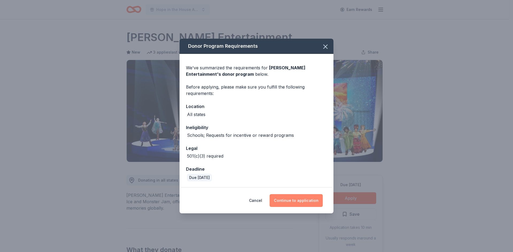
click at [308, 202] on button "Continue to application" at bounding box center [296, 200] width 53 height 13
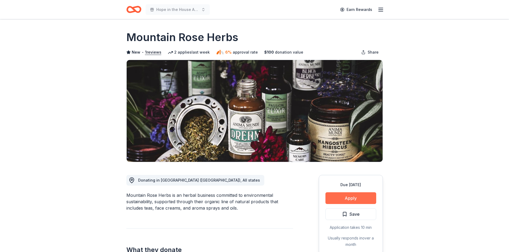
click at [342, 199] on button "Apply" at bounding box center [350, 199] width 51 height 12
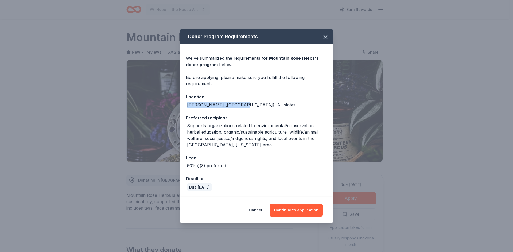
drag, startPoint x: 234, startPoint y: 107, endPoint x: 184, endPoint y: 103, distance: 49.8
click at [184, 103] on div "We've summarized the requirements for Mountain Rose Herbs 's donor program belo…" at bounding box center [257, 120] width 154 height 153
copy div "Eugene (OR), All states"
click at [294, 211] on button "Continue to application" at bounding box center [296, 210] width 53 height 13
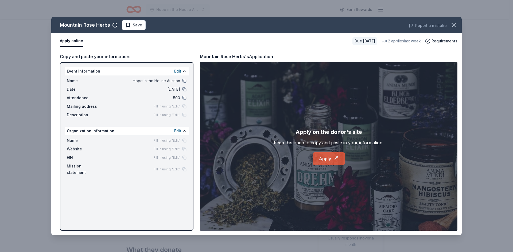
click at [327, 159] on link "Apply" at bounding box center [329, 159] width 32 height 13
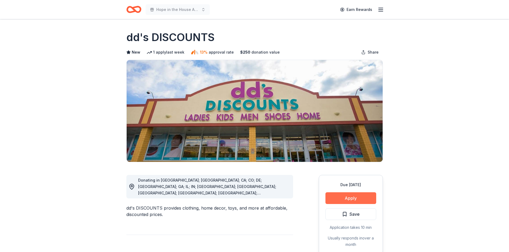
click at [356, 194] on button "Apply" at bounding box center [350, 199] width 51 height 12
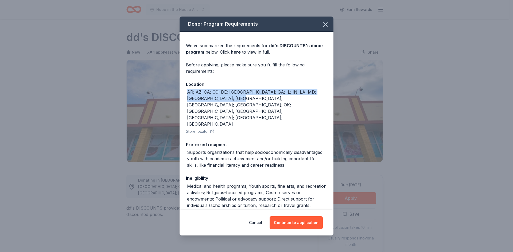
drag, startPoint x: 236, startPoint y: 99, endPoint x: 184, endPoint y: 92, distance: 52.8
click at [184, 92] on div "We've summarized the requirements for dd's DISCOUNTS 's donor program below. Cl…" at bounding box center [257, 175] width 154 height 286
copy div "AR; AZ; CA; CO; DE; [GEOGRAPHIC_DATA]; GA; IL; IN; LA; MD; [GEOGRAPHIC_DATA]; […"
click at [302, 222] on button "Continue to application" at bounding box center [296, 223] width 53 height 13
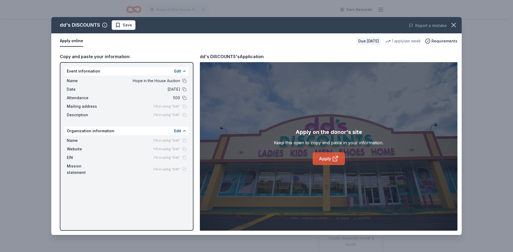
click at [333, 161] on icon at bounding box center [335, 159] width 4 height 4
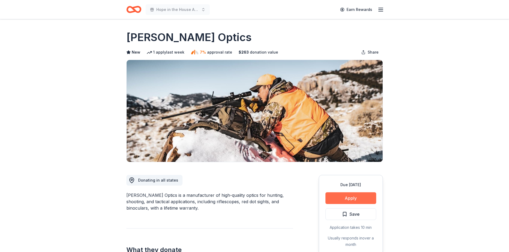
click at [340, 200] on button "Apply" at bounding box center [350, 199] width 51 height 12
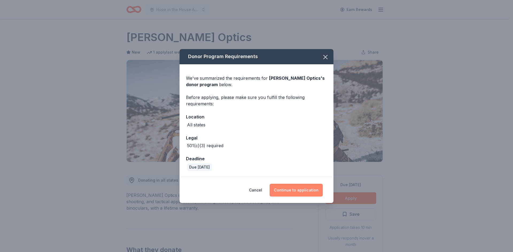
click at [290, 192] on button "Continue to application" at bounding box center [296, 190] width 53 height 13
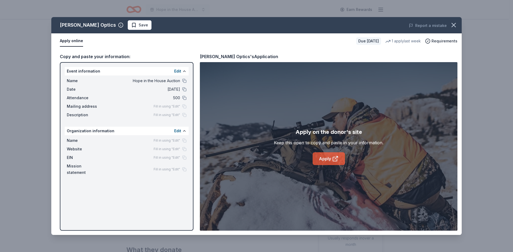
click at [333, 158] on icon at bounding box center [335, 159] width 6 height 6
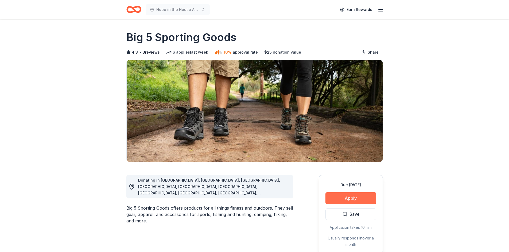
click at [369, 201] on button "Apply" at bounding box center [350, 199] width 51 height 12
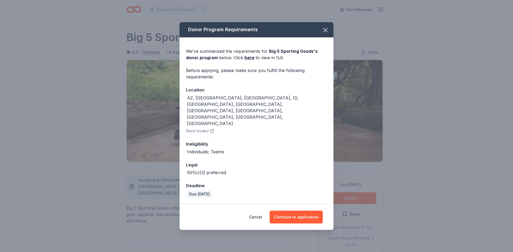
click at [275, 108] on div "AZ, [GEOGRAPHIC_DATA], [GEOGRAPHIC_DATA], ID, [GEOGRAPHIC_DATA], [GEOGRAPHIC_DA…" at bounding box center [257, 111] width 140 height 32
drag, startPoint x: 278, startPoint y: 110, endPoint x: 185, endPoint y: 110, distance: 93.8
click at [185, 110] on div "We've summarized the requirements for Big 5 Sporting Goods 's donor program bel…" at bounding box center [257, 120] width 154 height 167
copy div "AZ, [GEOGRAPHIC_DATA], [GEOGRAPHIC_DATA], ID, [GEOGRAPHIC_DATA], [GEOGRAPHIC_DA…"
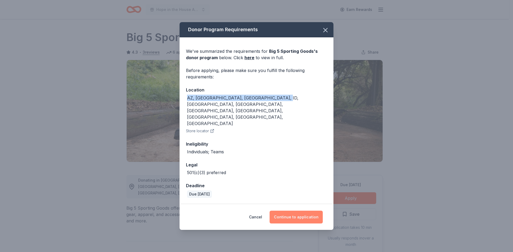
click at [302, 211] on button "Continue to application" at bounding box center [296, 217] width 53 height 13
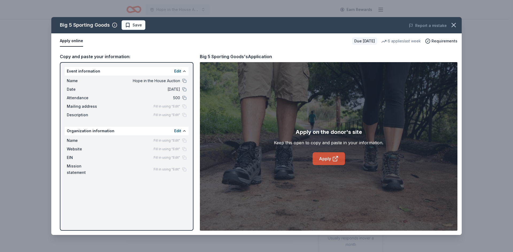
click at [324, 158] on link "Apply" at bounding box center [329, 159] width 32 height 13
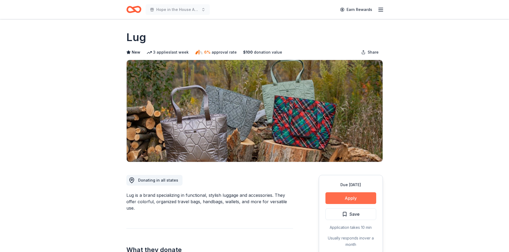
click at [353, 197] on button "Apply" at bounding box center [350, 199] width 51 height 12
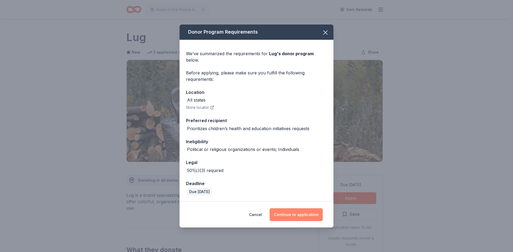
click at [310, 216] on button "Continue to application" at bounding box center [296, 215] width 53 height 13
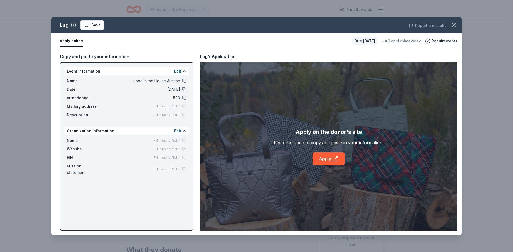
click at [334, 151] on div "Apply on the donor's site Keep this open to copy and paste in your information.…" at bounding box center [329, 146] width 110 height 37
click at [333, 157] on icon at bounding box center [335, 159] width 6 height 6
click at [453, 25] on icon "button" at bounding box center [454, 25] width 4 height 4
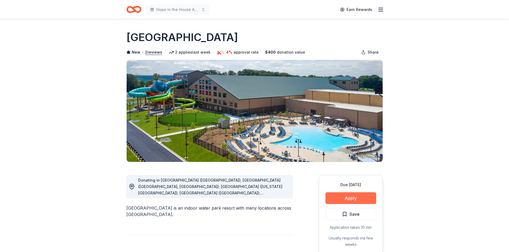
click at [358, 198] on button "Apply" at bounding box center [350, 199] width 51 height 12
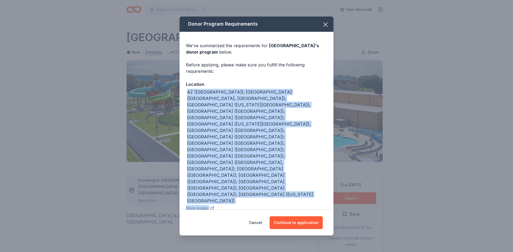
drag, startPoint x: 189, startPoint y: 97, endPoint x: 303, endPoint y: 129, distance: 118.4
click at [303, 129] on div "We've summarized the requirements for Great Wolf Lodge 's donor program below. …" at bounding box center [257, 157] width 154 height 251
copy div "AZ ([GEOGRAPHIC_DATA]); [GEOGRAPHIC_DATA] ([GEOGRAPHIC_DATA], [GEOGRAPHIC_DATA]…"
click at [329, 127] on div "We've summarized the requirements for Great Wolf Lodge 's donor program below. …" at bounding box center [257, 157] width 154 height 251
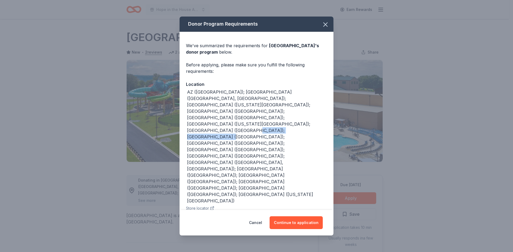
drag, startPoint x: 322, startPoint y: 121, endPoint x: 257, endPoint y: 121, distance: 64.4
click at [257, 121] on div "AZ ([GEOGRAPHIC_DATA]); [GEOGRAPHIC_DATA] ([GEOGRAPHIC_DATA], [GEOGRAPHIC_DATA]…" at bounding box center [257, 146] width 140 height 115
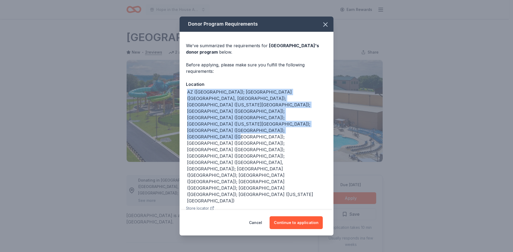
drag, startPoint x: 326, startPoint y: 124, endPoint x: 179, endPoint y: 99, distance: 149.0
click at [179, 99] on div "Donor Program Requirements We've summarized the requirements for Great Wolf Lod…" at bounding box center [256, 126] width 513 height 252
copy div "AZ ([GEOGRAPHIC_DATA]); [GEOGRAPHIC_DATA] ([GEOGRAPHIC_DATA], [GEOGRAPHIC_DATA]…"
click at [286, 217] on button "Continue to application" at bounding box center [296, 223] width 53 height 13
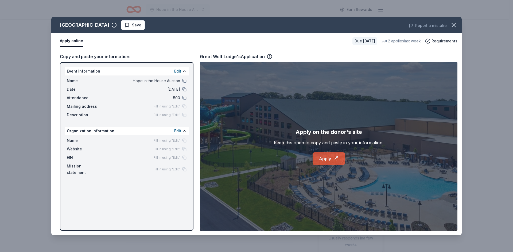
click at [317, 160] on link "Apply" at bounding box center [329, 159] width 32 height 13
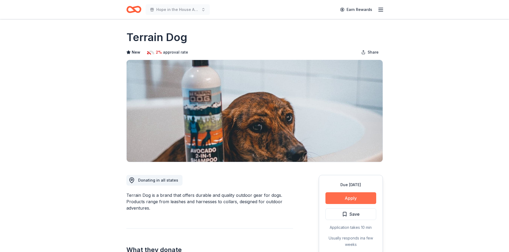
click at [342, 194] on button "Apply" at bounding box center [350, 199] width 51 height 12
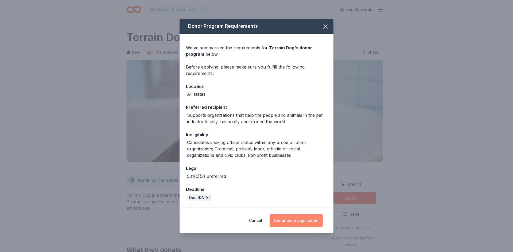
click at [299, 221] on button "Continue to application" at bounding box center [296, 220] width 53 height 13
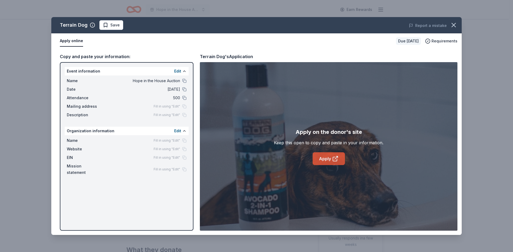
click at [325, 164] on link "Apply" at bounding box center [329, 159] width 32 height 13
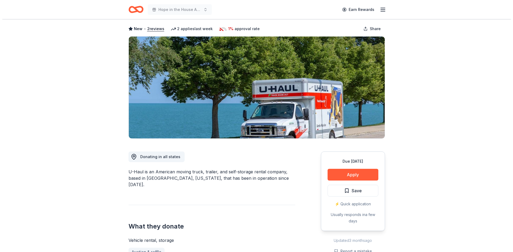
scroll to position [53, 0]
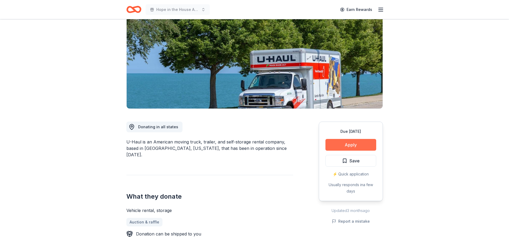
click at [330, 149] on button "Apply" at bounding box center [350, 145] width 51 height 12
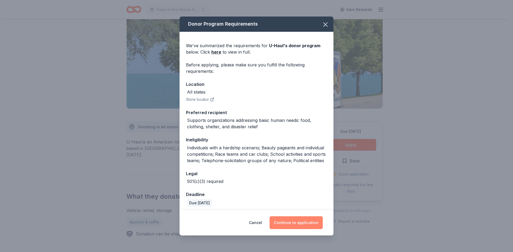
click at [286, 221] on button "Continue to application" at bounding box center [296, 223] width 53 height 13
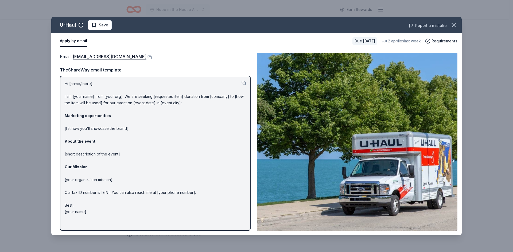
click at [446, 27] on button "Report a mistake" at bounding box center [428, 25] width 38 height 6
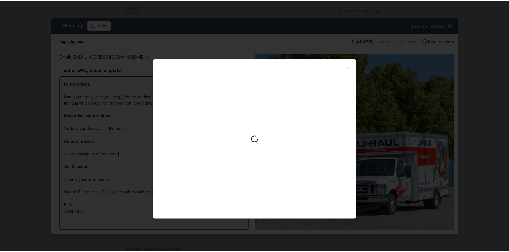
scroll to position [0, 0]
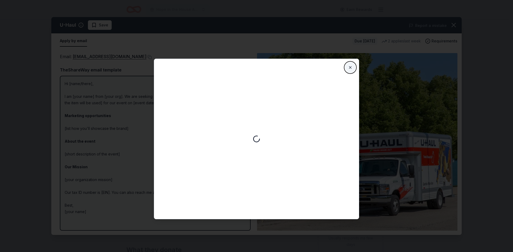
click at [353, 65] on button "Close" at bounding box center [350, 67] width 11 height 11
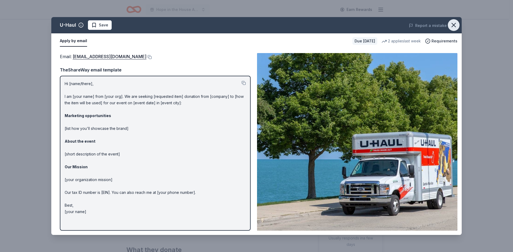
click at [454, 27] on icon "button" at bounding box center [453, 24] width 7 height 7
